Goal: Obtain resource: Obtain resource

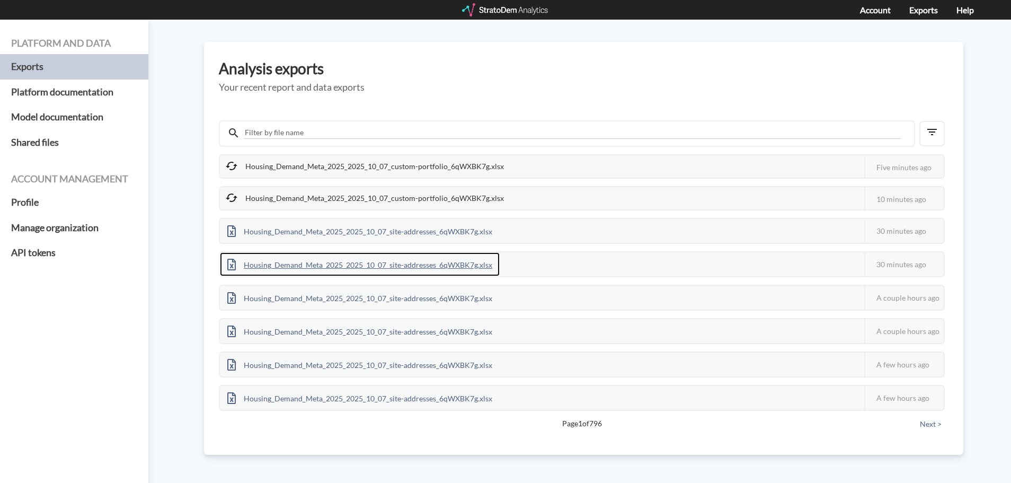
click at [291, 260] on div "Housing_Demand_Meta_2025_2025_10_07_site-addresses_6qWXBK7g.xlsx" at bounding box center [360, 264] width 280 height 24
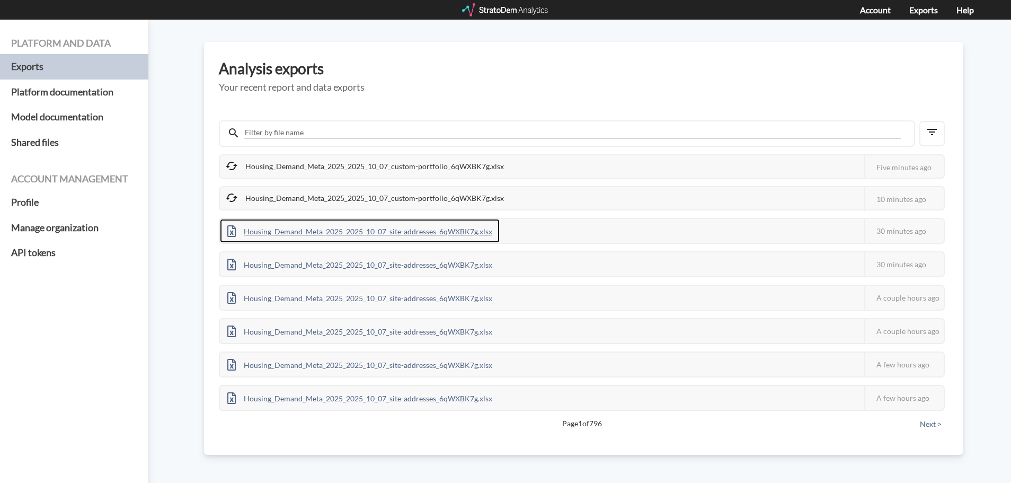
click at [344, 235] on div "Housing_Demand_Meta_2025_2025_10_07_site-addresses_6qWXBK7g.xlsx" at bounding box center [360, 231] width 280 height 24
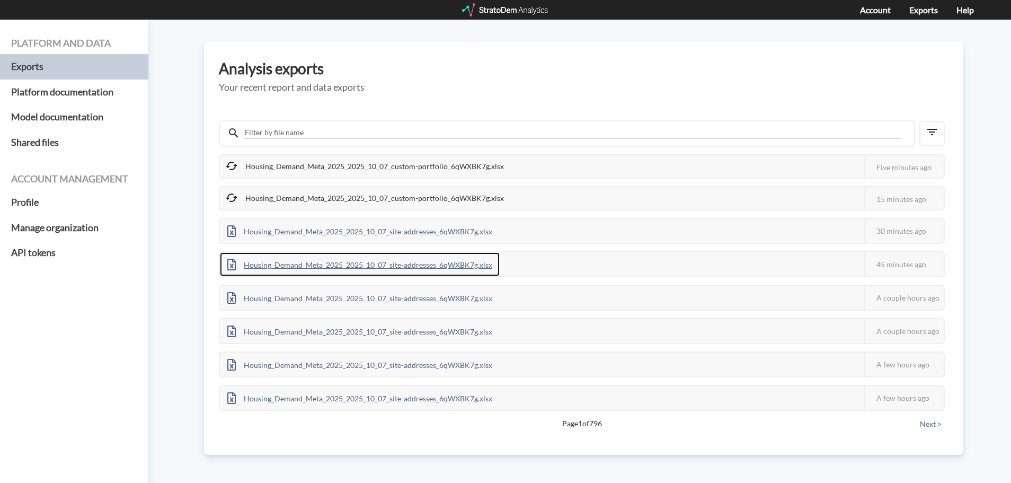
click at [397, 269] on div "Housing_Demand_Meta_2025_2025_10_07_site-addresses_6qWXBK7g.xlsx" at bounding box center [360, 264] width 280 height 24
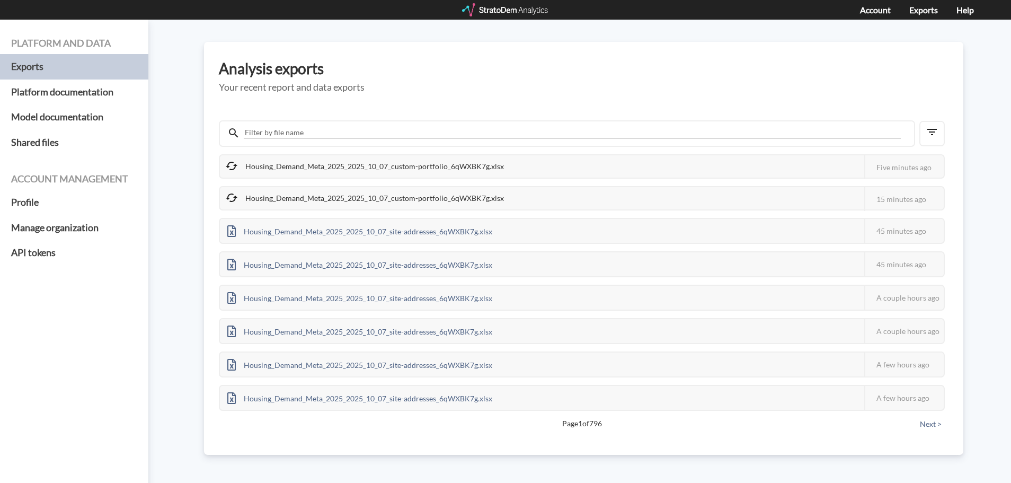
click at [498, 13] on div at bounding box center [505, 9] width 87 height 13
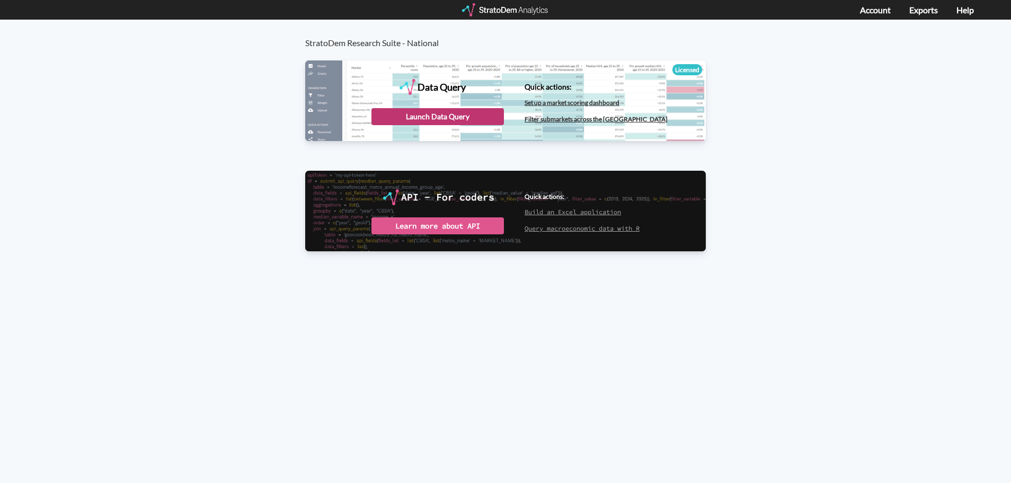
click at [466, 115] on div "Launch Data Query" at bounding box center [437, 116] width 132 height 17
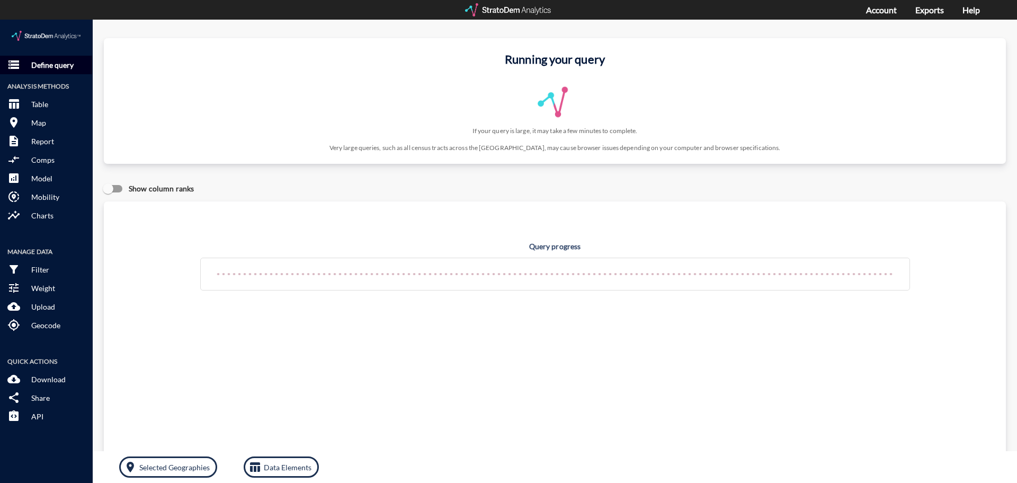
click p "Define query"
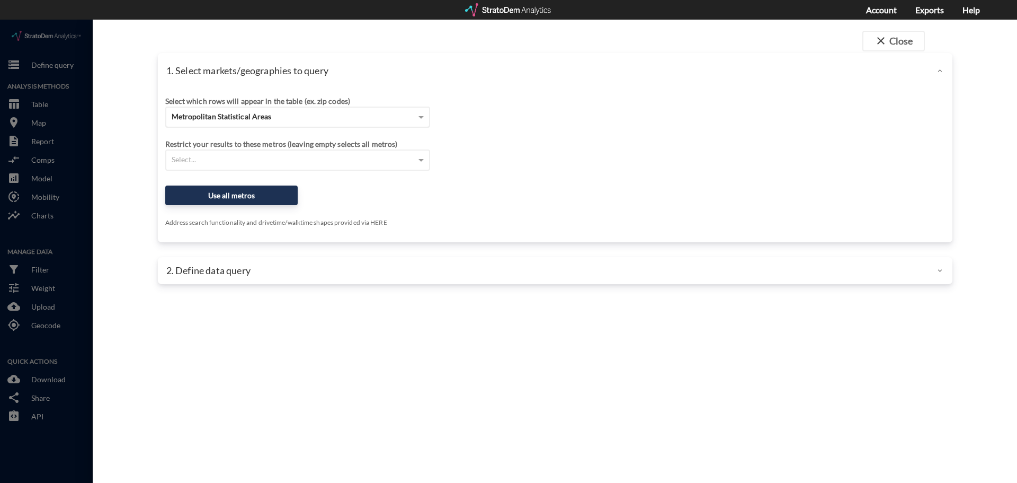
click span "Metropolitan Statistical Areas"
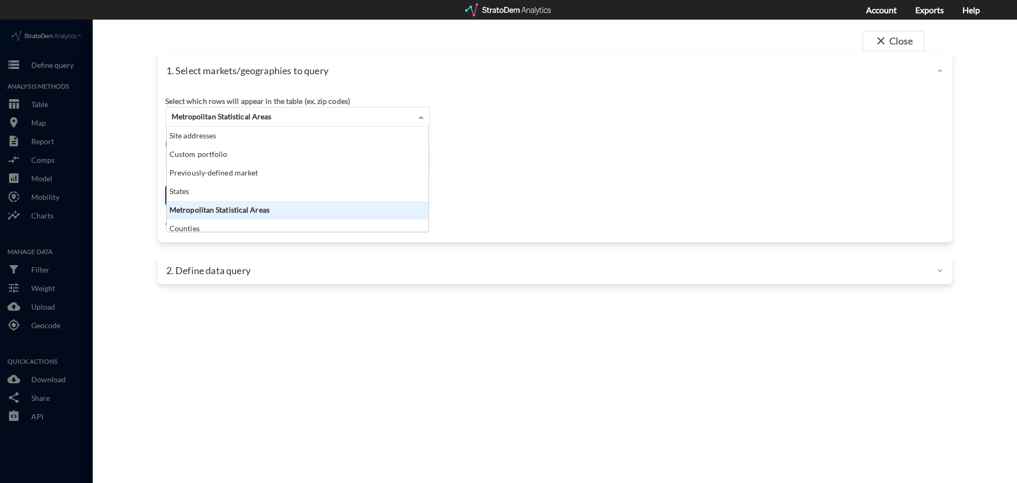
scroll to position [97, 255]
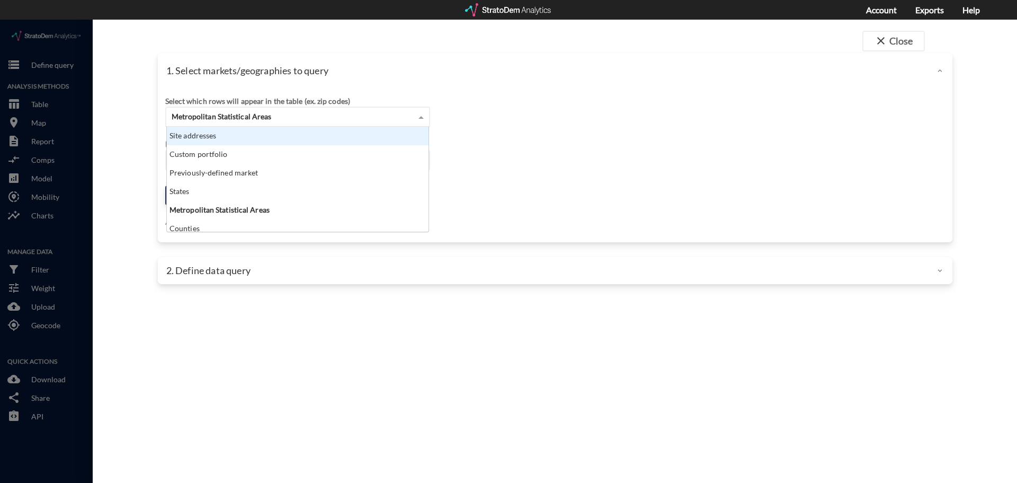
click div "Site addresses"
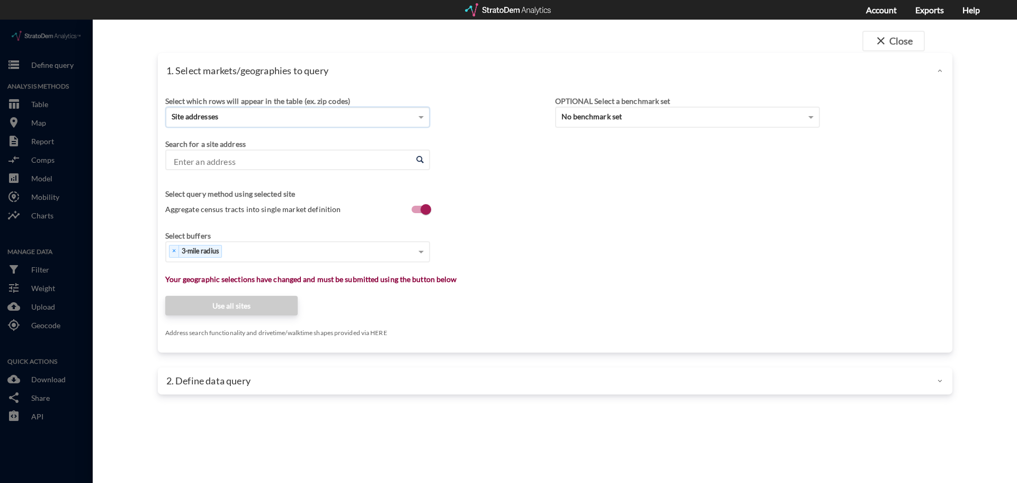
click input "Enter an address"
paste input "80 N McQueen Rd, Gilbert, AZ"
click li "80 N McQueen Rd, Gilbert, Arizona"
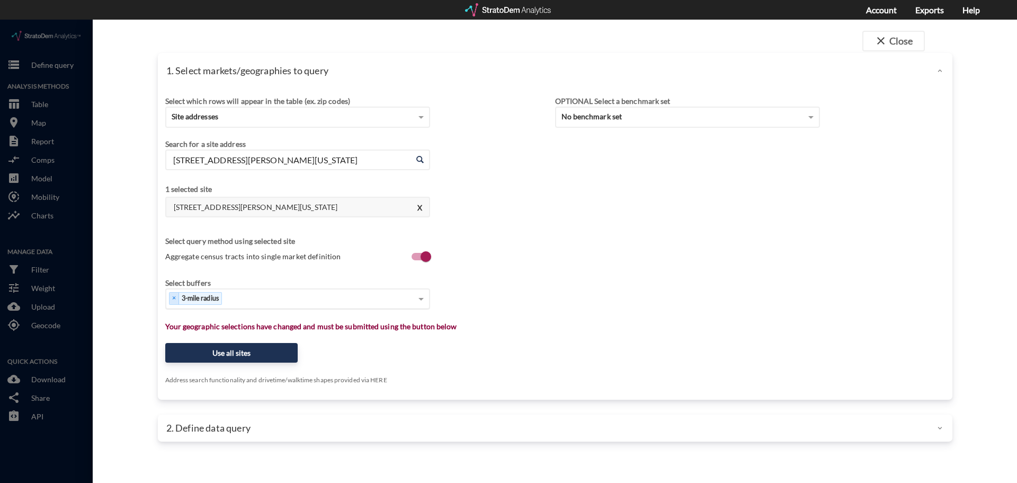
type input "80 N McQueen Rd, Gilbert, Arizona"
type input "1"
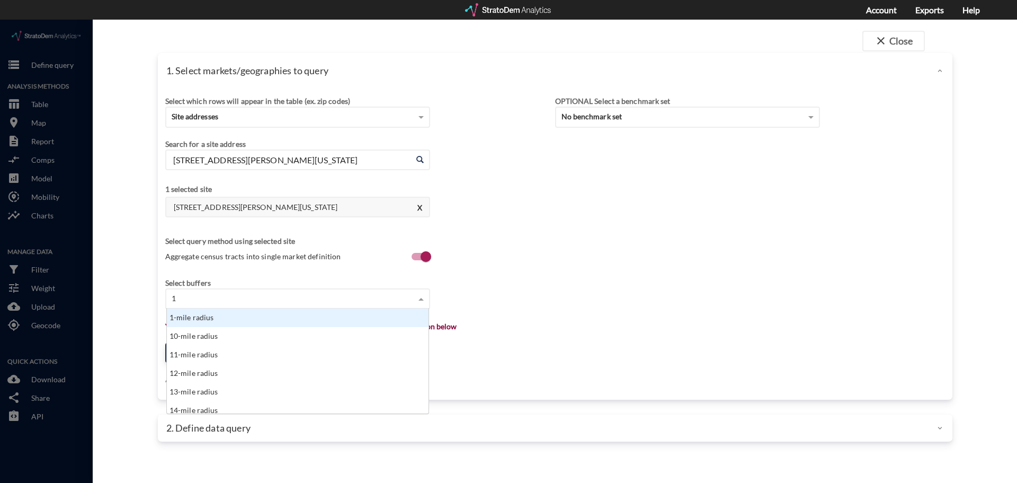
click div "1-mile radius"
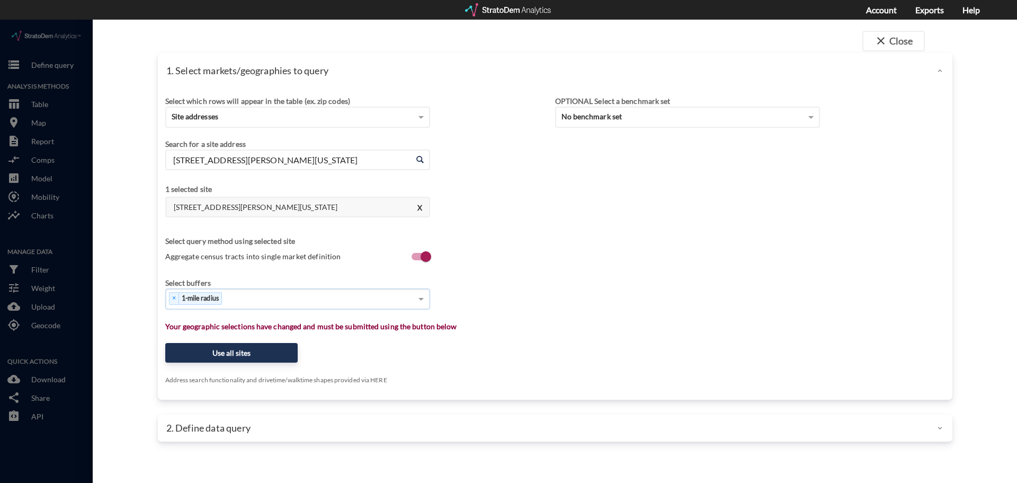
type input "3"
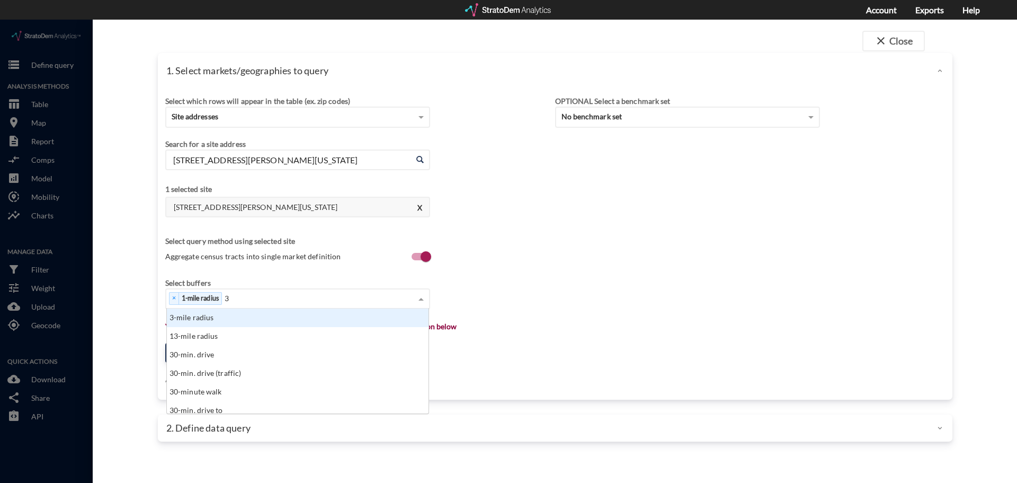
click div "3-mile radius"
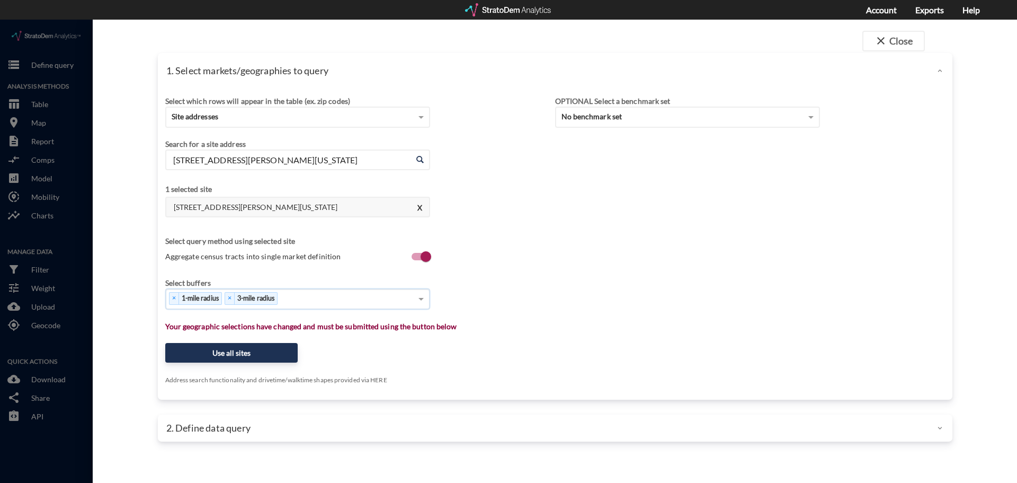
type input "5"
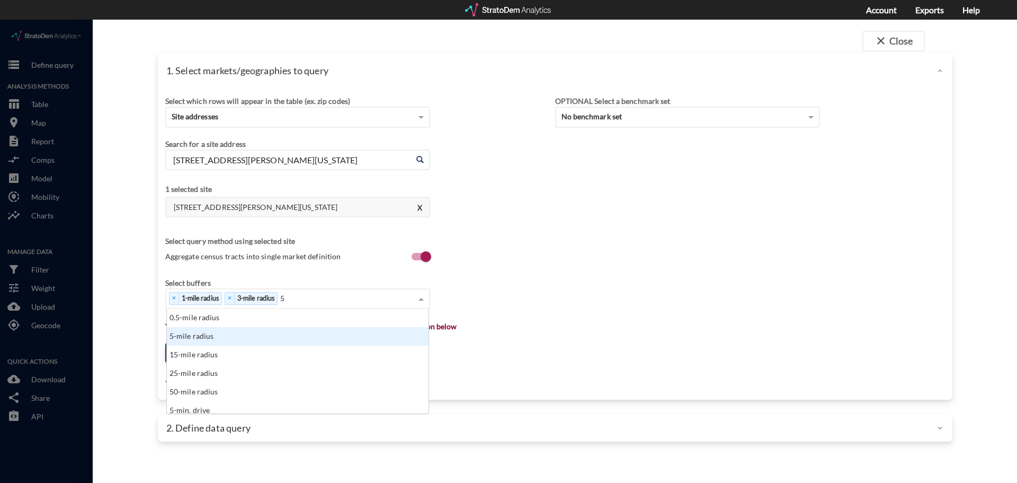
click div "5-mile radius"
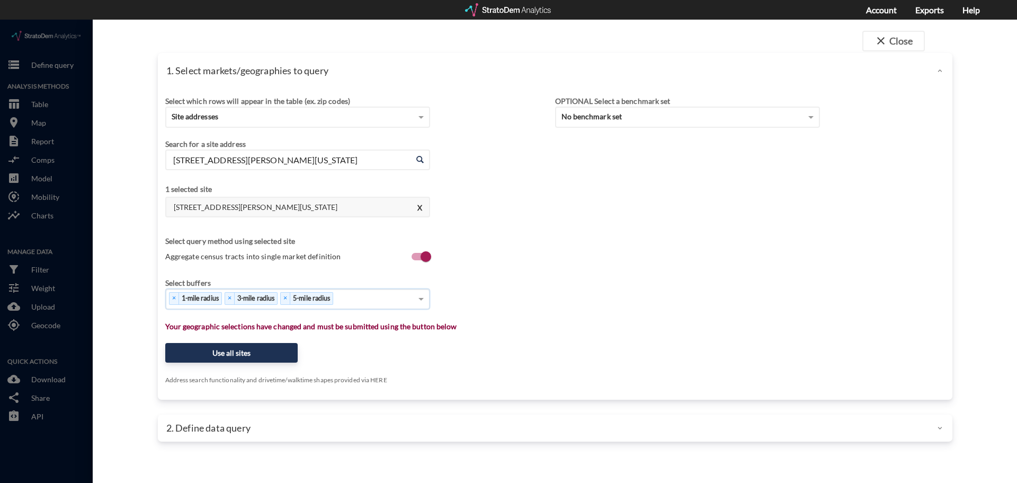
type input "1"
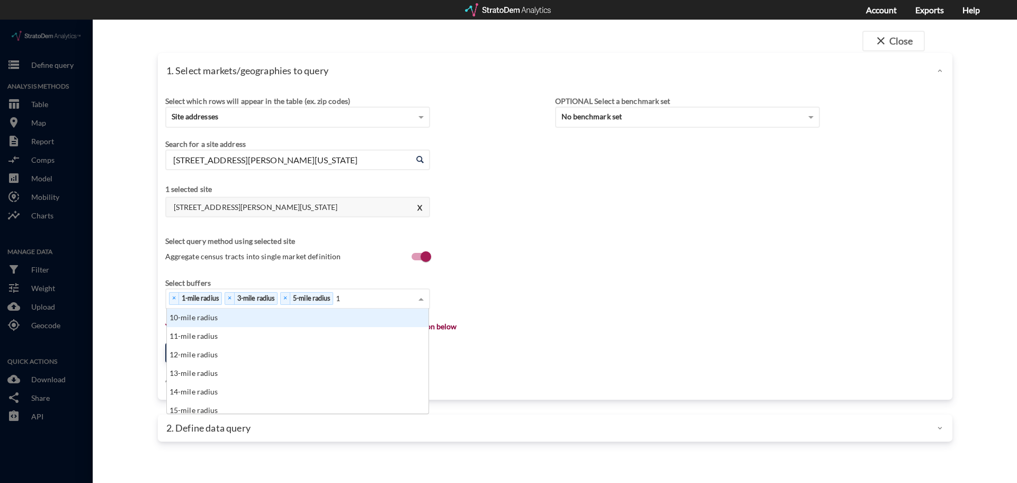
click div "10-mile radius"
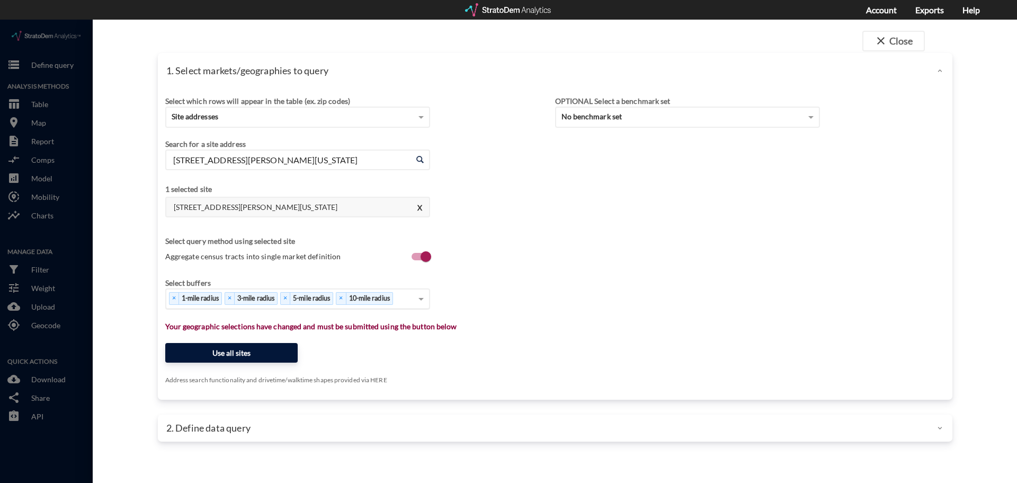
click button "Use all sites"
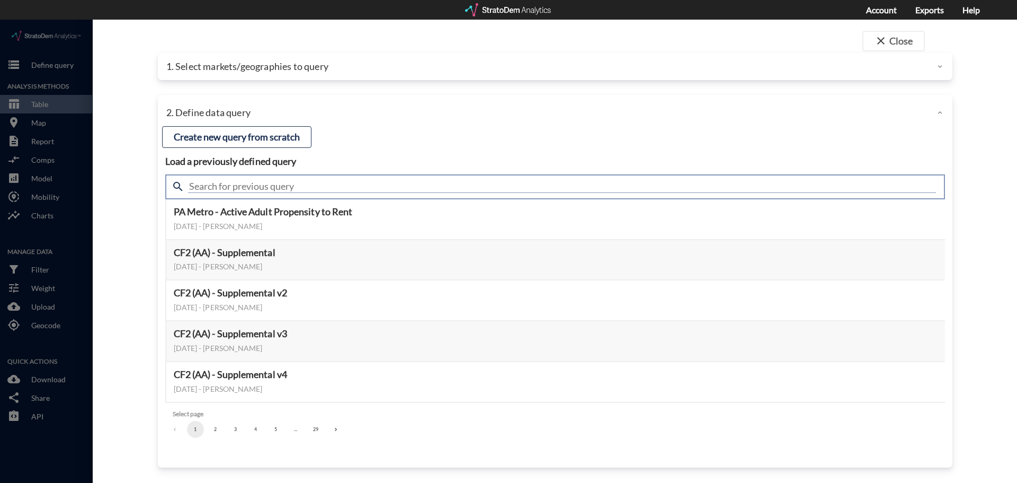
click input "text"
type input "housing"
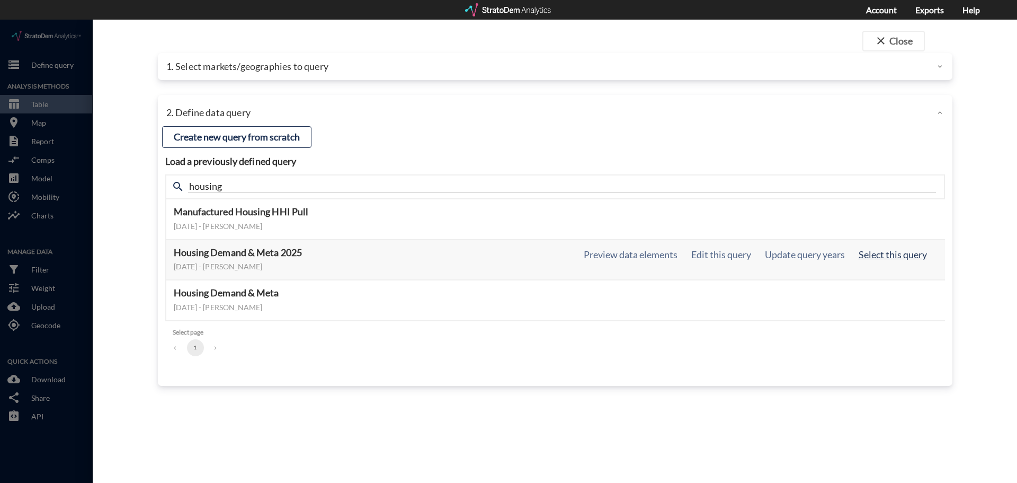
click button "Select this query"
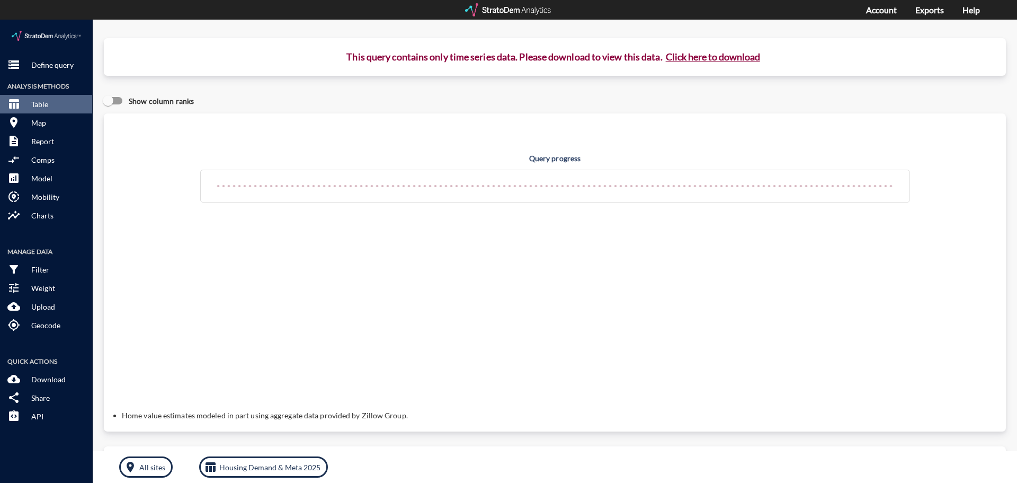
click button "Click here to download"
click at [929, 10] on link "Exports" at bounding box center [929, 10] width 29 height 10
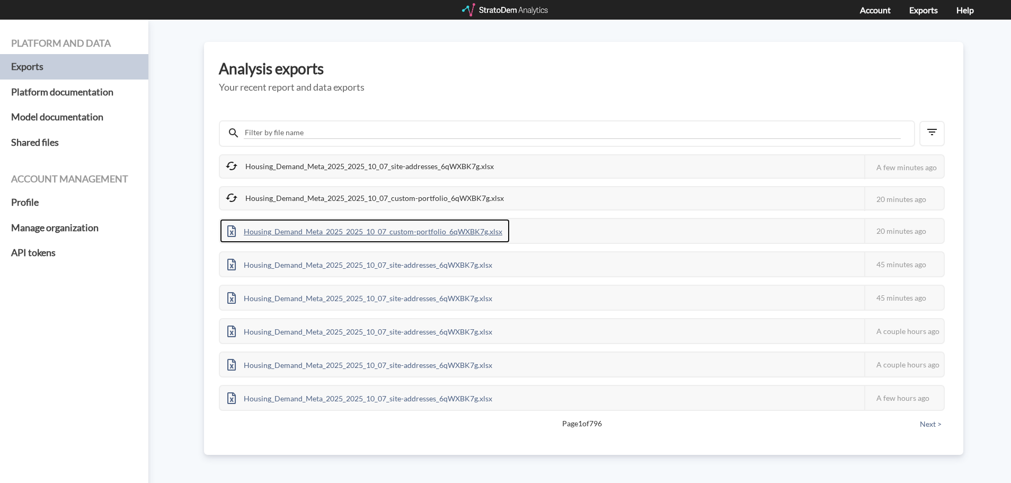
click at [345, 228] on div "Housing_Demand_Meta_2025_2025_10_07_custom-portfolio_6qWXBK7g.xlsx" at bounding box center [365, 231] width 290 height 24
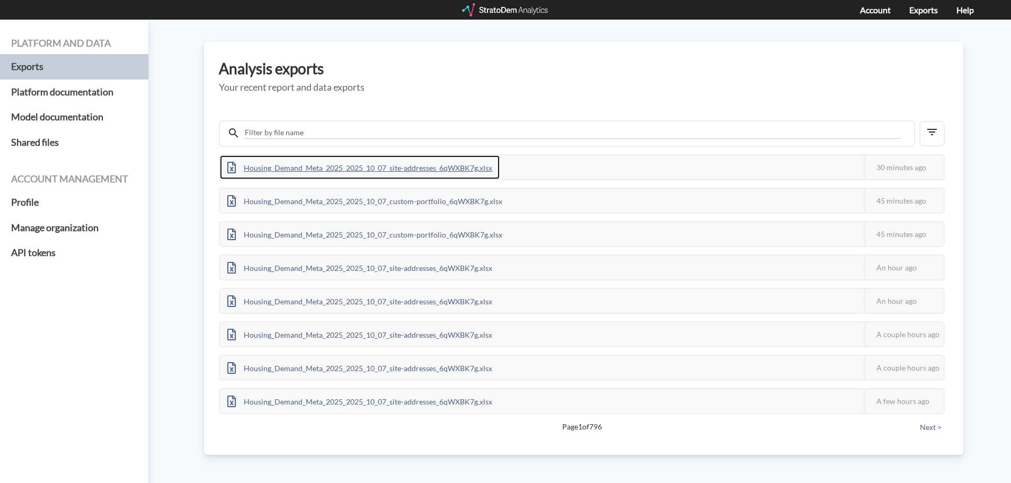
click at [328, 163] on div "Housing_Demand_Meta_2025_2025_10_07_site-addresses_6qWXBK7g.xlsx" at bounding box center [360, 167] width 280 height 24
